Goal: Information Seeking & Learning: Learn about a topic

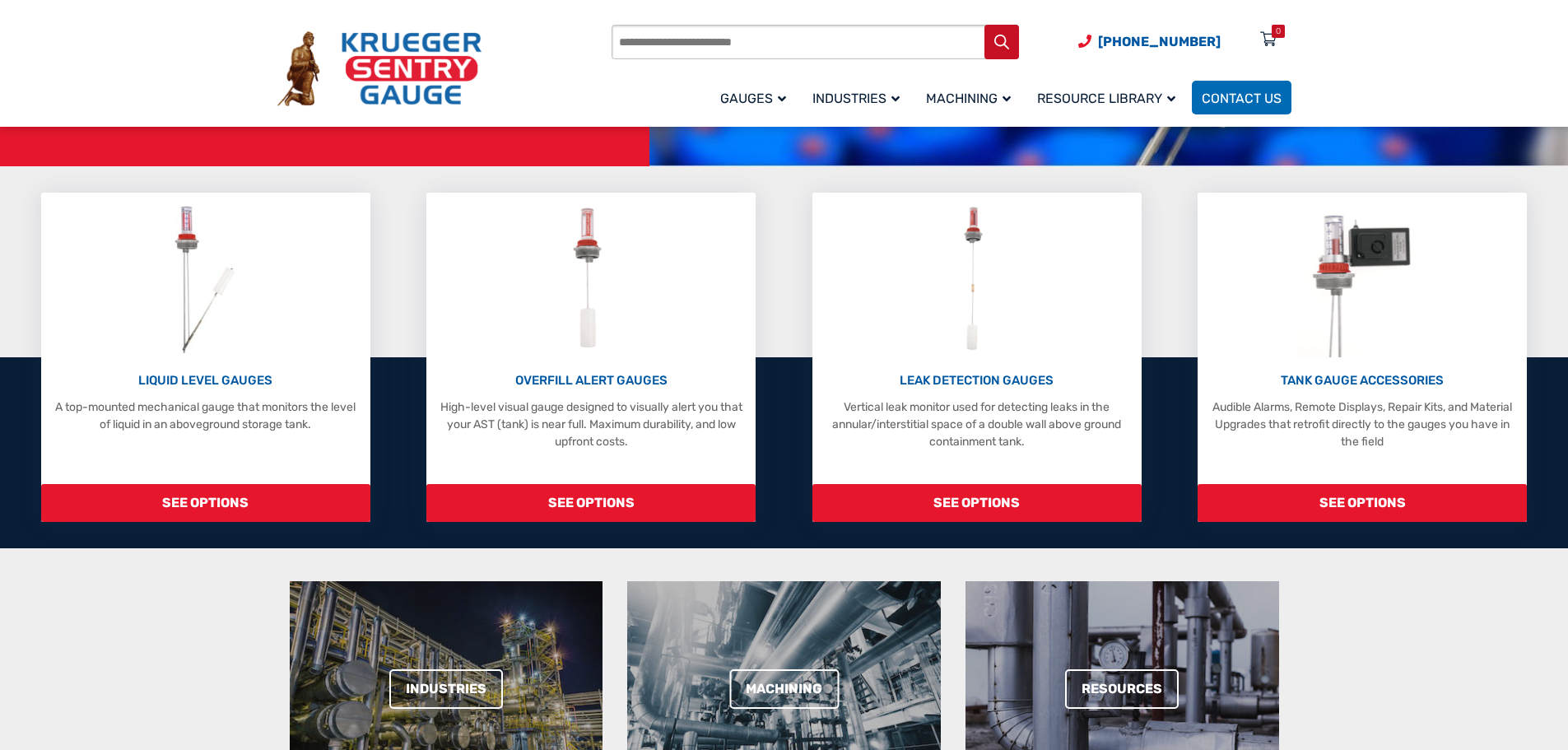
scroll to position [329, 0]
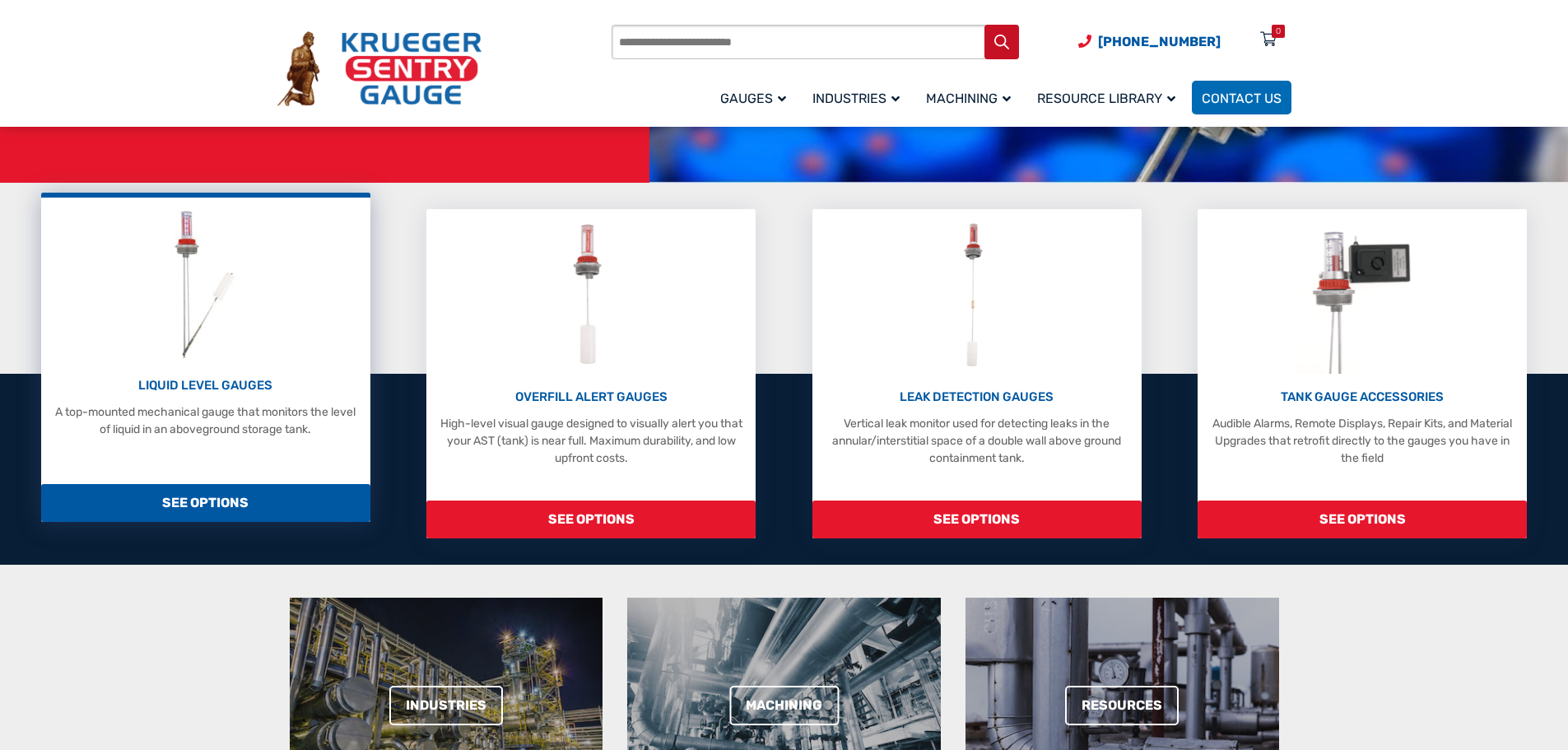
click at [263, 485] on span "SEE OPTIONS" at bounding box center [206, 503] width 329 height 38
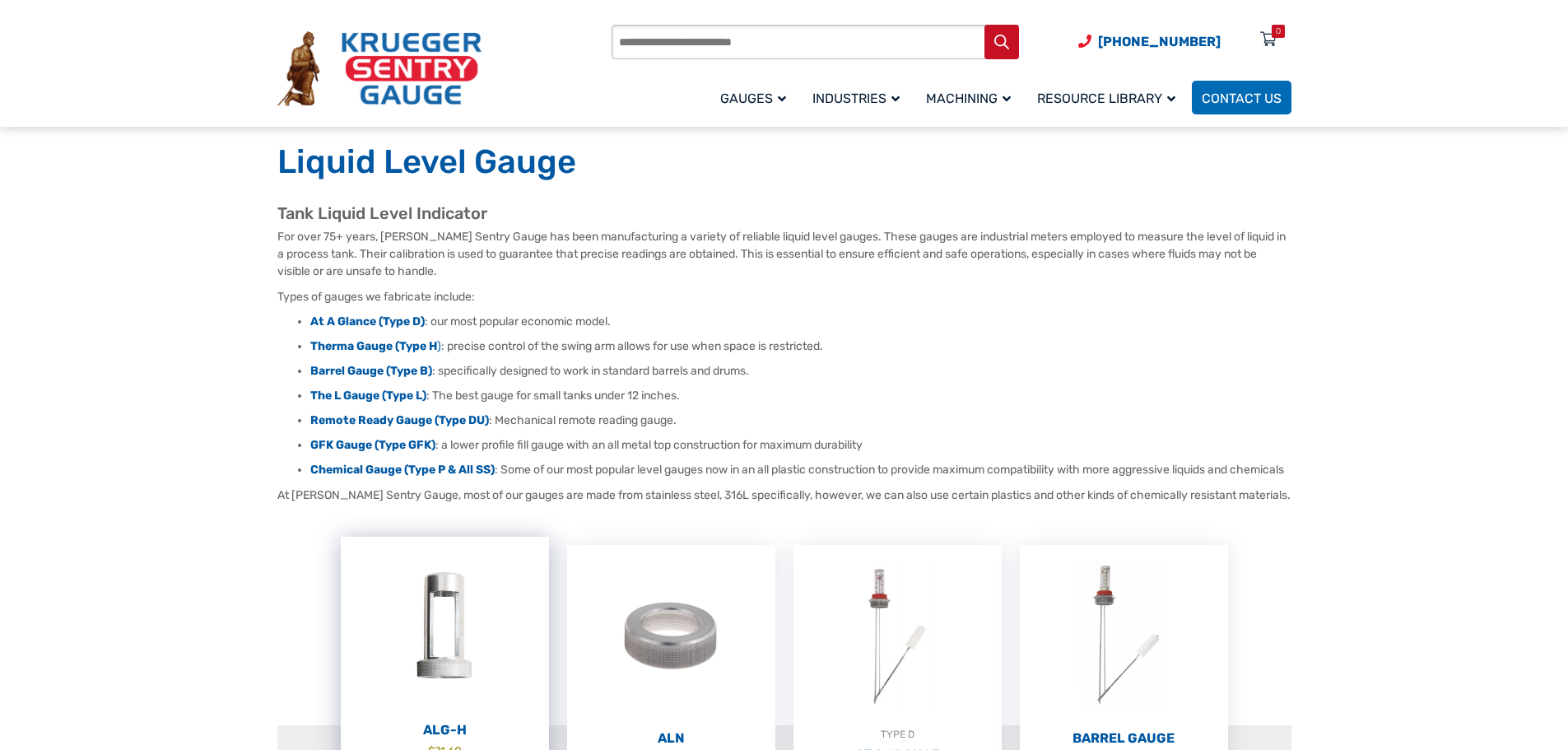
scroll to position [83, 0]
click at [421, 357] on ul "At A Glance (Type D) : our most popular economic model. Therma Gauge (Type H ) …" at bounding box center [785, 397] width 1014 height 165
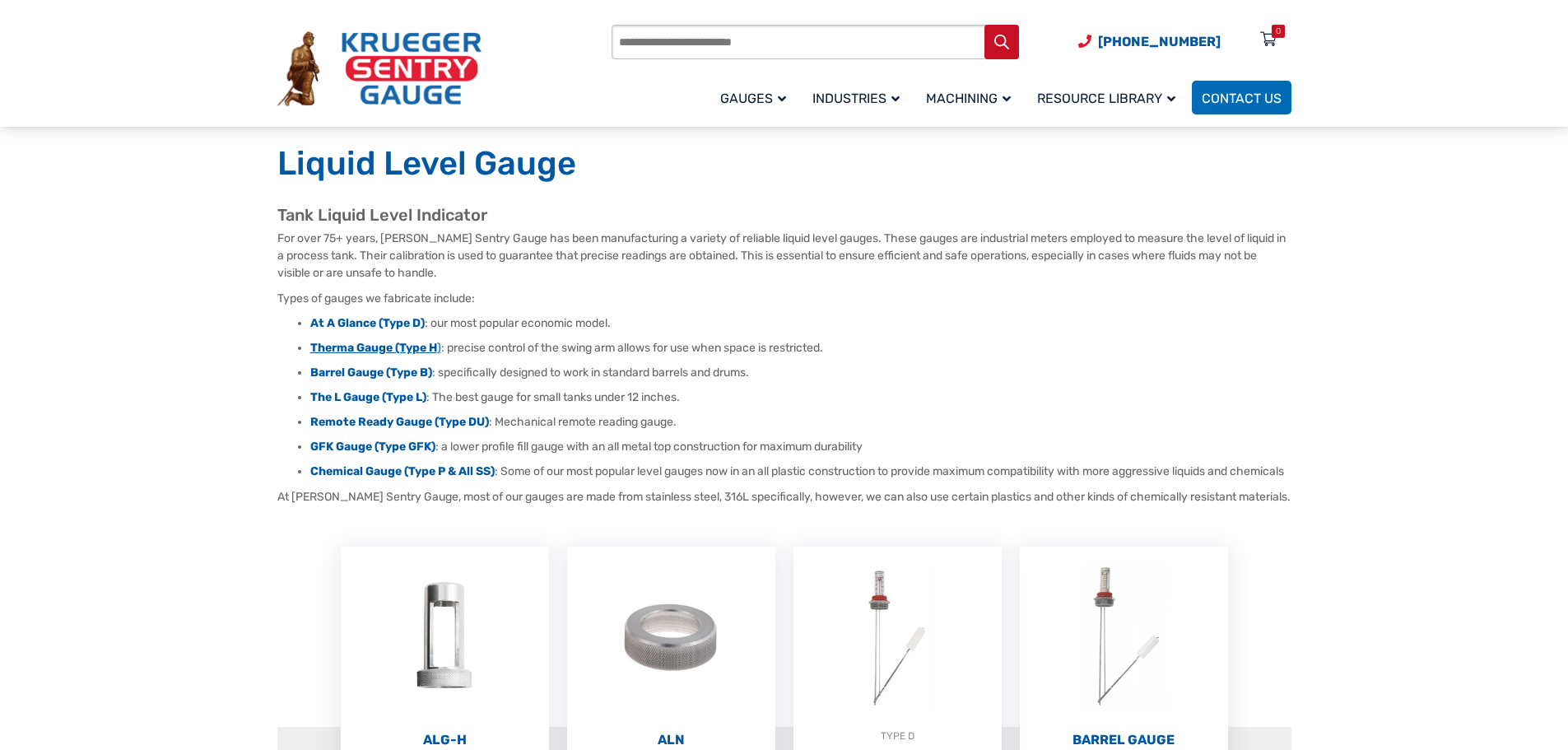
click at [421, 353] on strong "Therma Gauge (Type H" at bounding box center [373, 347] width 127 height 14
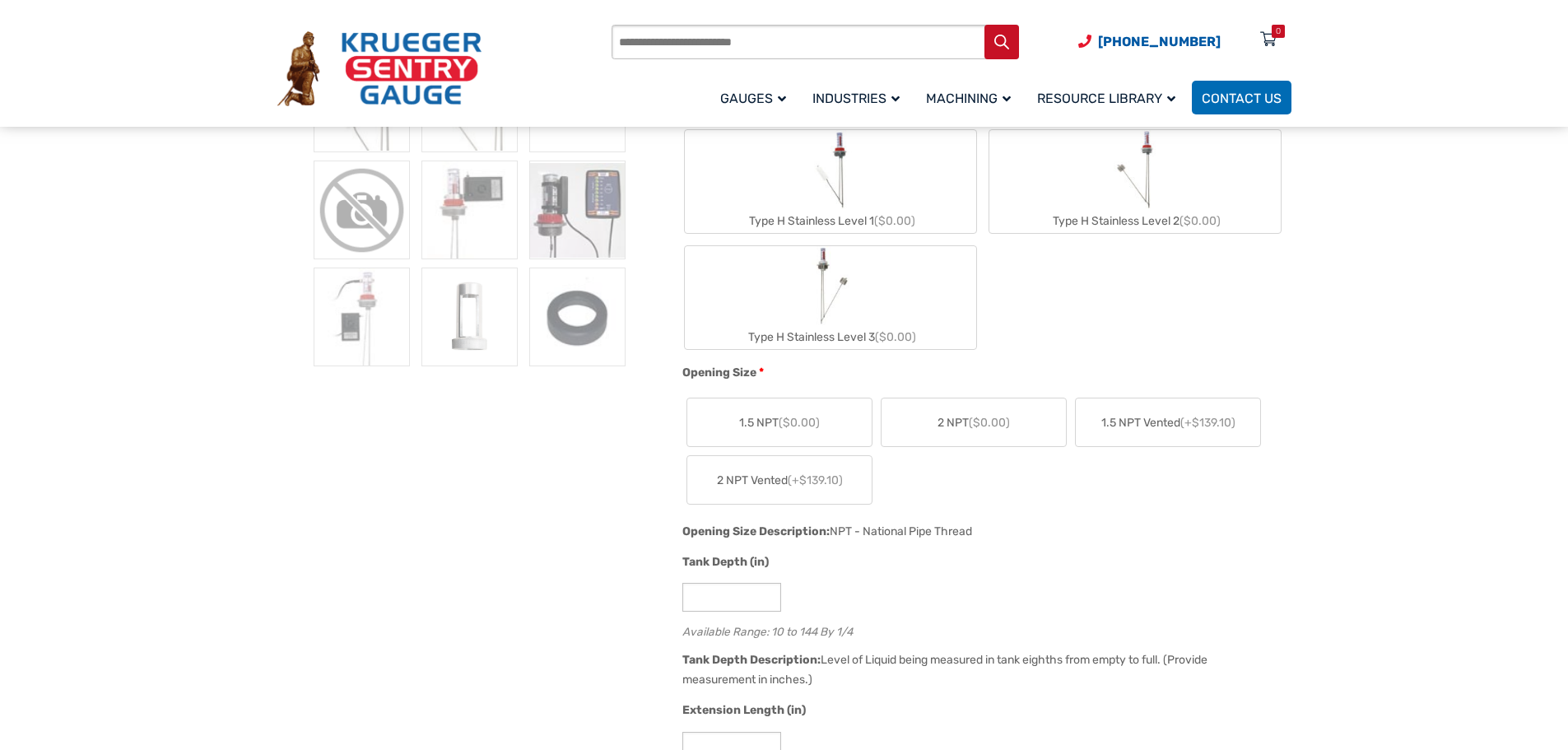
scroll to position [659, 0]
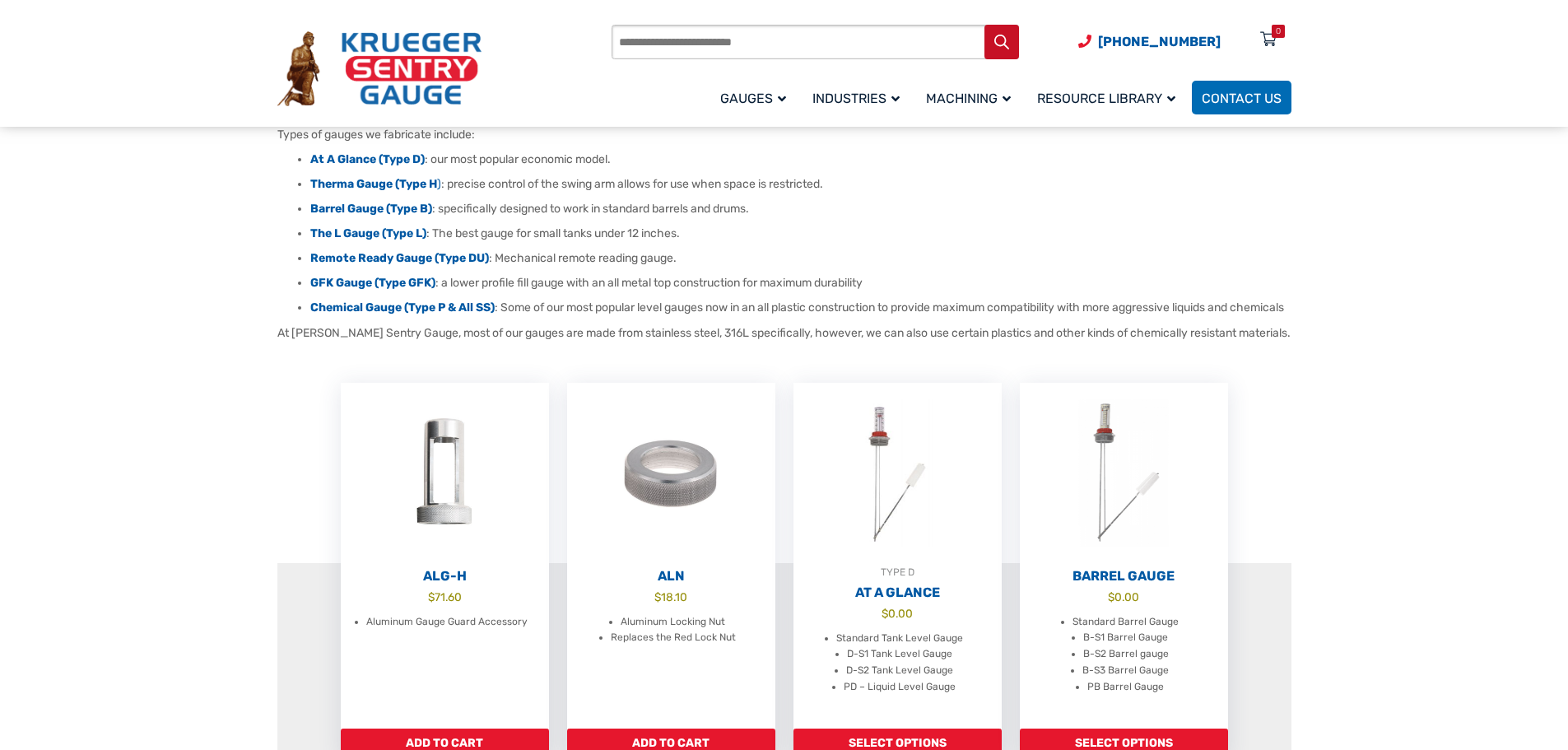
scroll to position [247, 0]
click at [337, 211] on strong "Barrel Gauge (Type B)" at bounding box center [371, 207] width 122 height 14
click at [417, 207] on strong "Barrel Gauge (Type B)" at bounding box center [371, 207] width 122 height 14
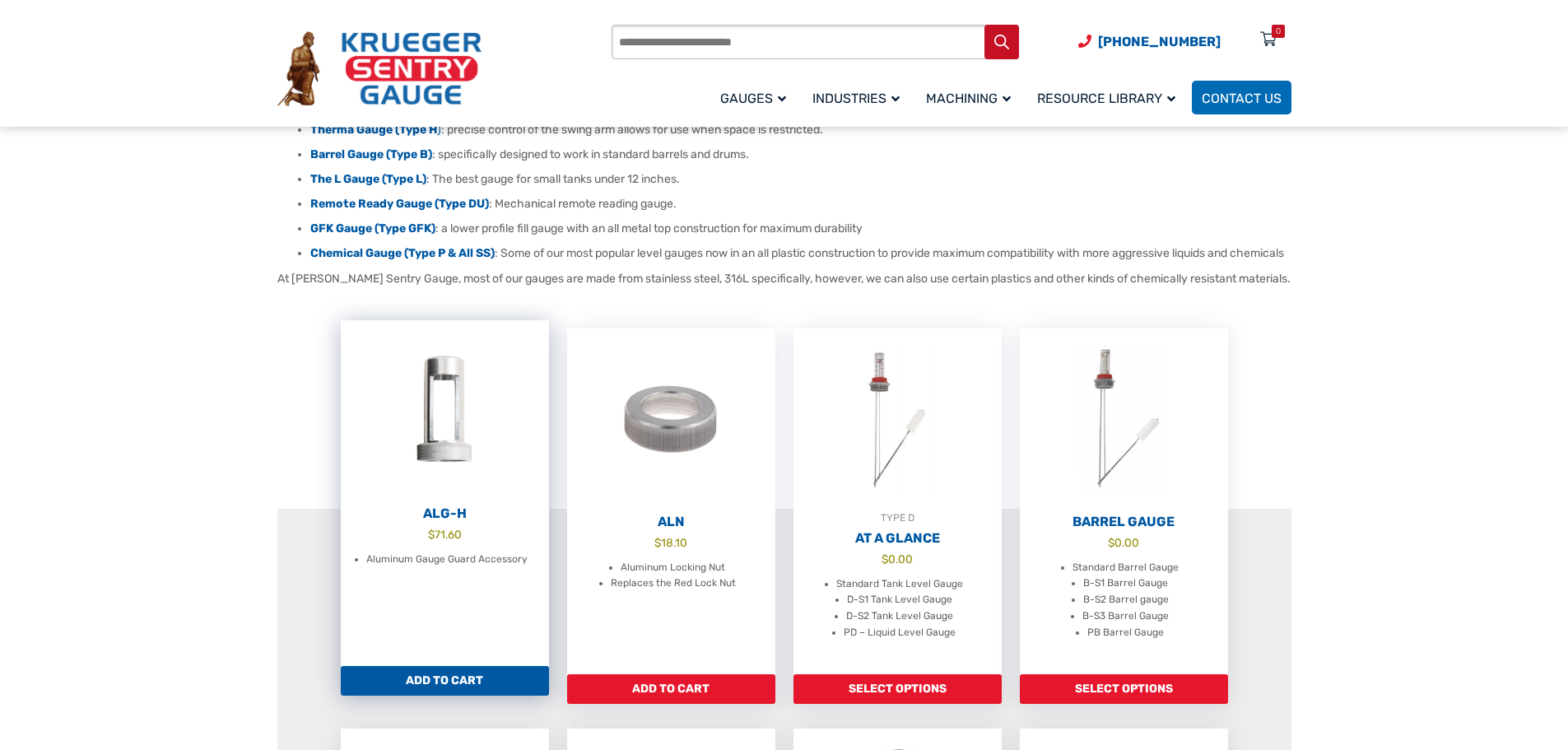
scroll to position [329, 0]
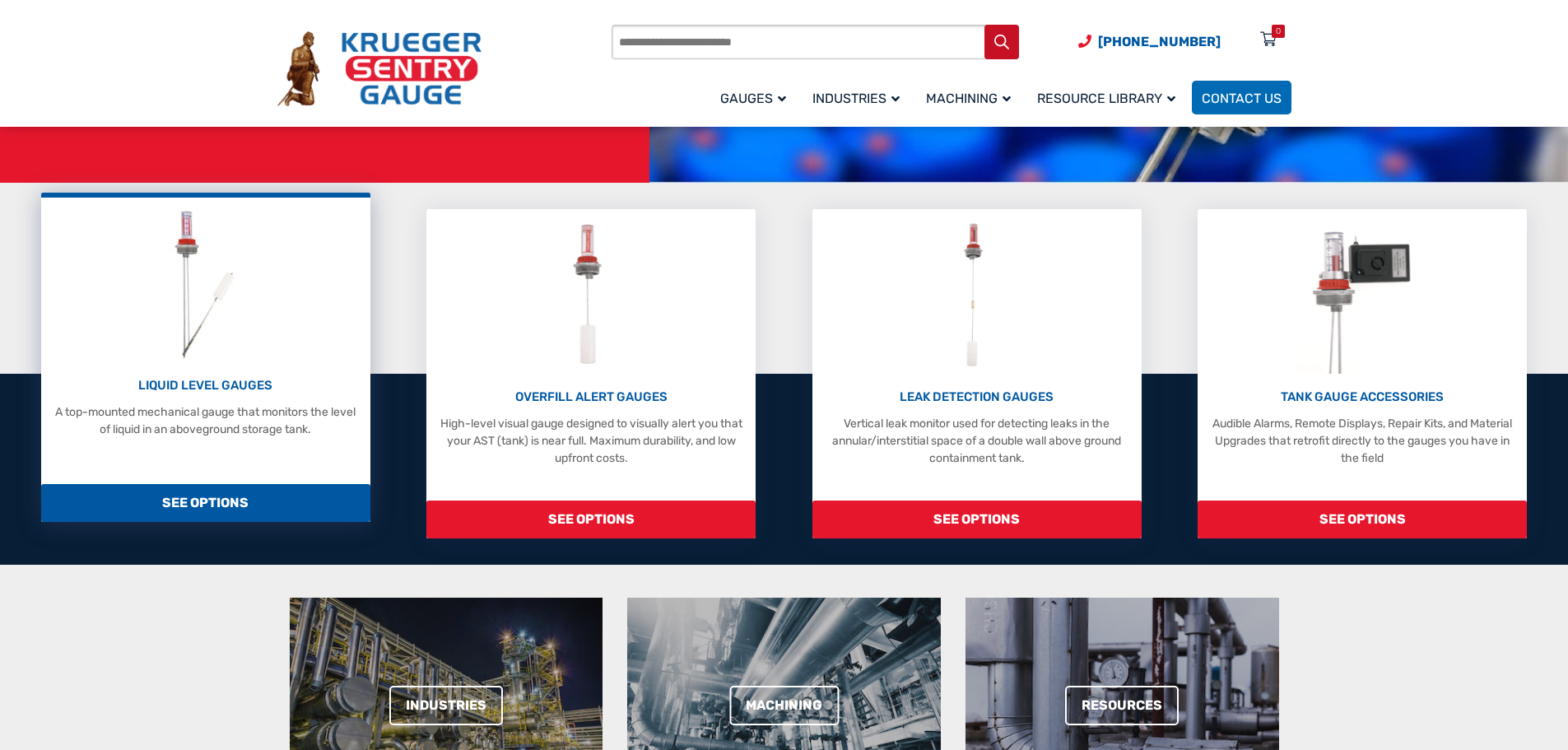
click at [265, 386] on p "LIQUID LEVEL GAUGES" at bounding box center [206, 385] width 313 height 19
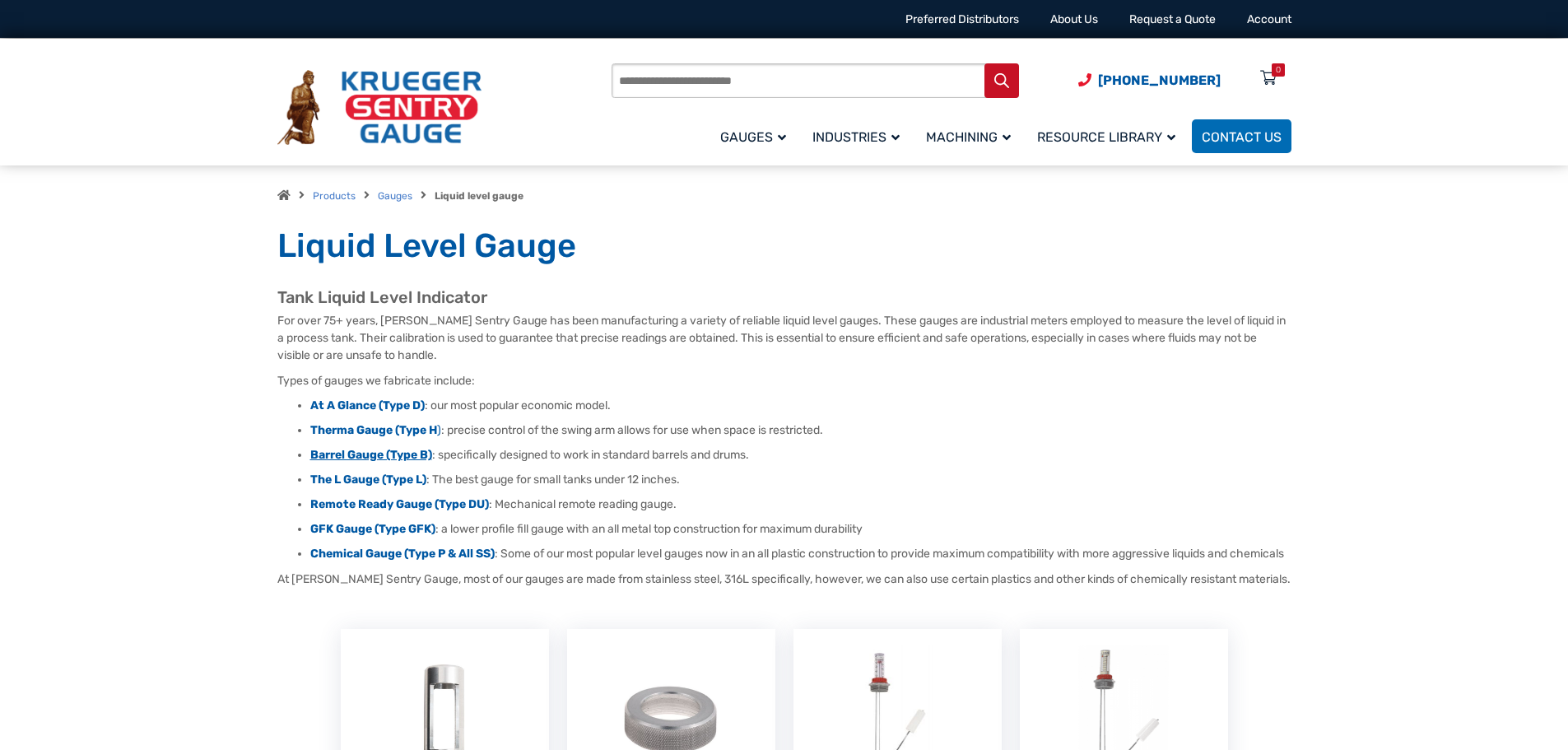
click at [383, 449] on strong "Barrel Gauge (Type B)" at bounding box center [371, 455] width 122 height 14
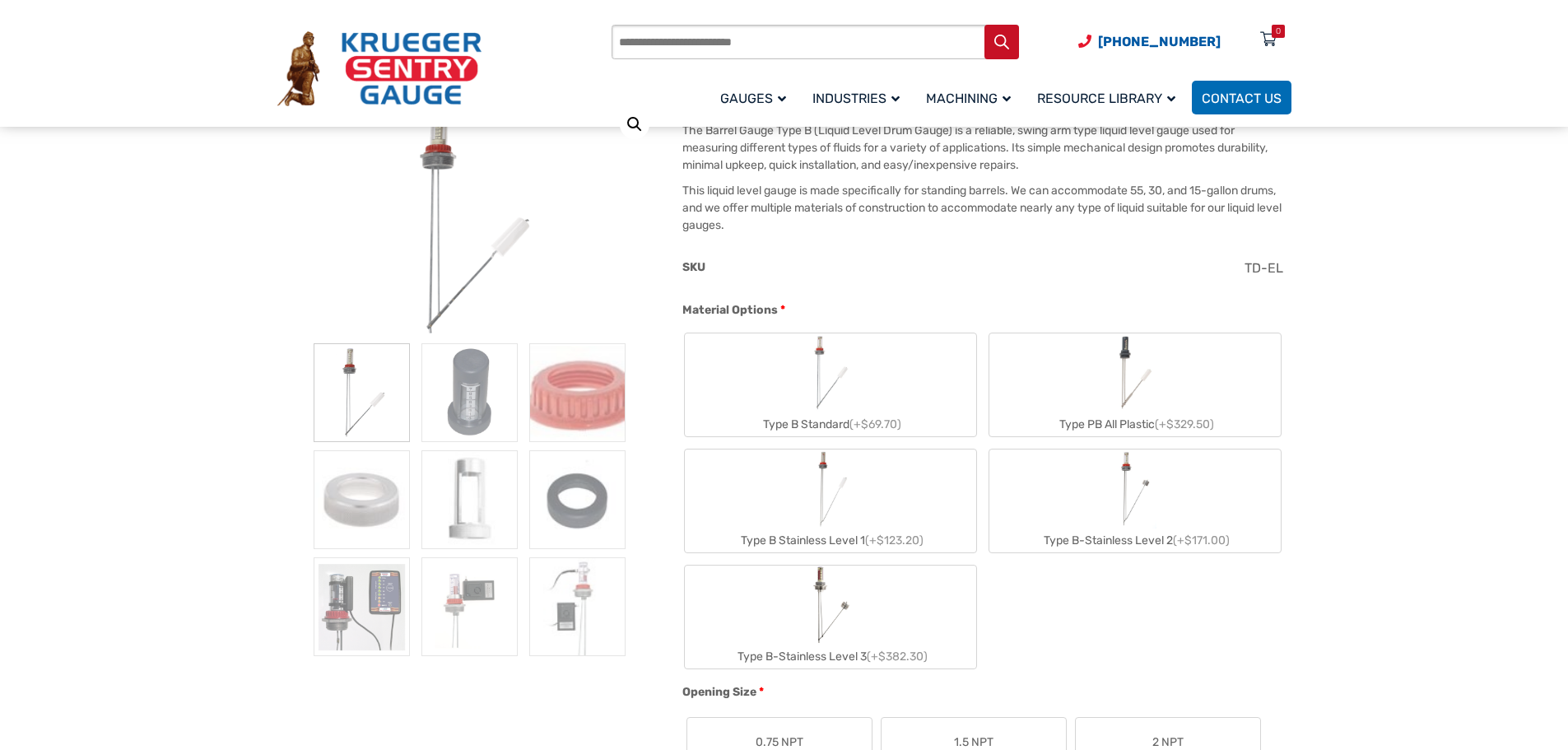
scroll to position [494, 0]
